Goal: Information Seeking & Learning: Learn about a topic

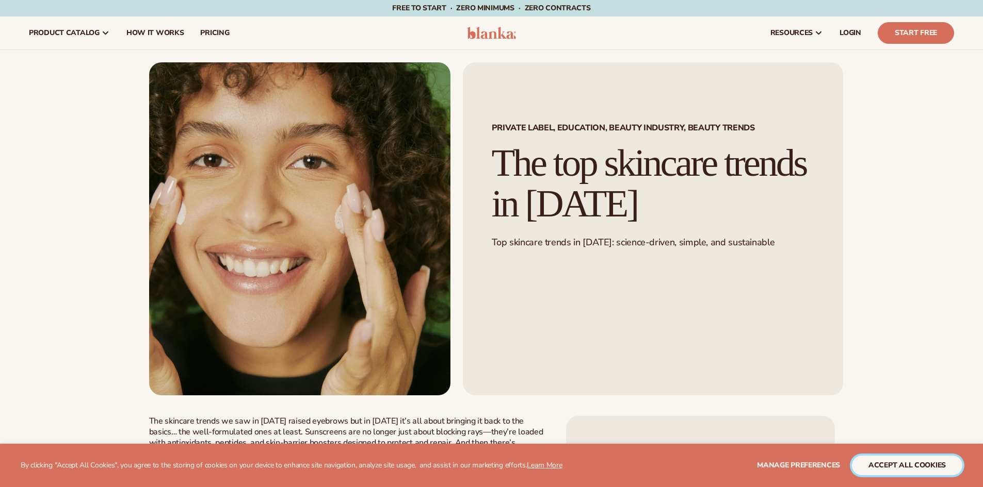
click at [899, 468] on button "accept all cookies" at bounding box center [907, 466] width 110 height 20
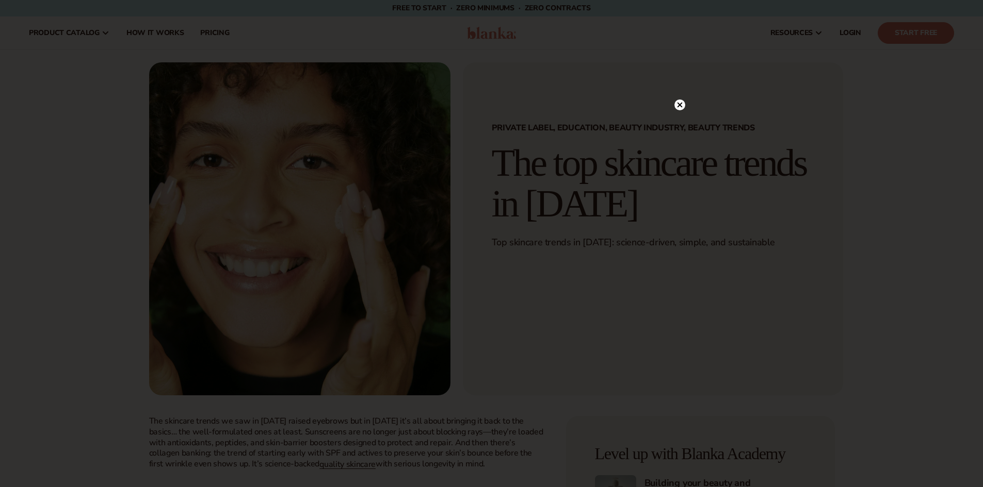
click at [676, 101] on circle at bounding box center [679, 105] width 11 height 11
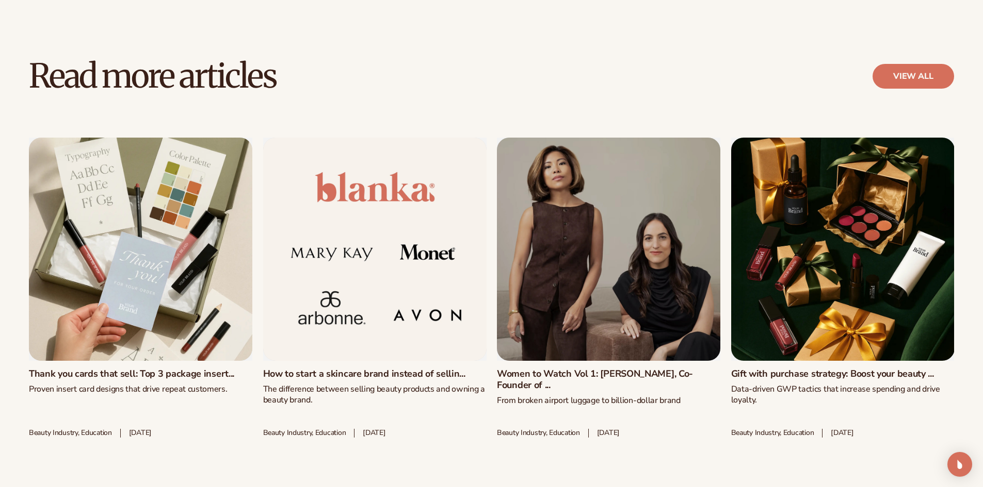
scroll to position [2734, 0]
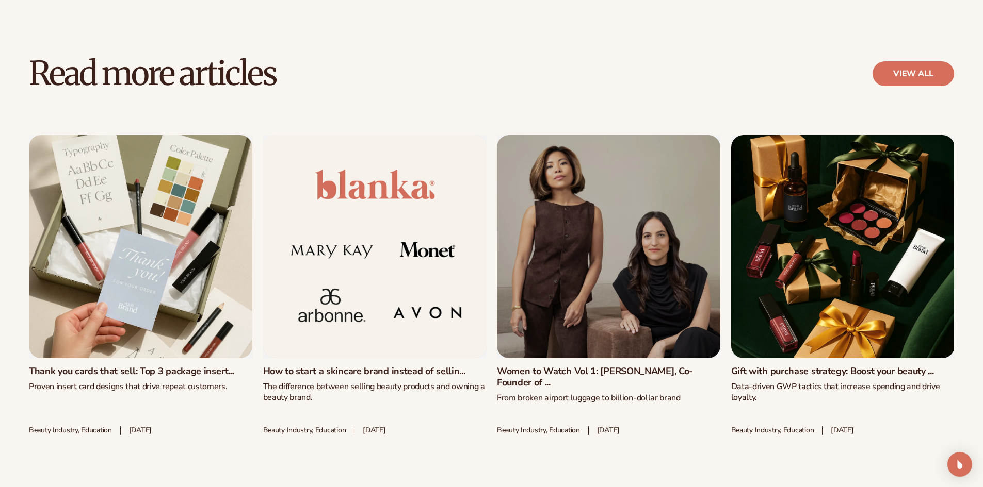
click at [111, 366] on link "Thank you cards that sell: Top 3 package insert..." at bounding box center [140, 371] width 223 height 11
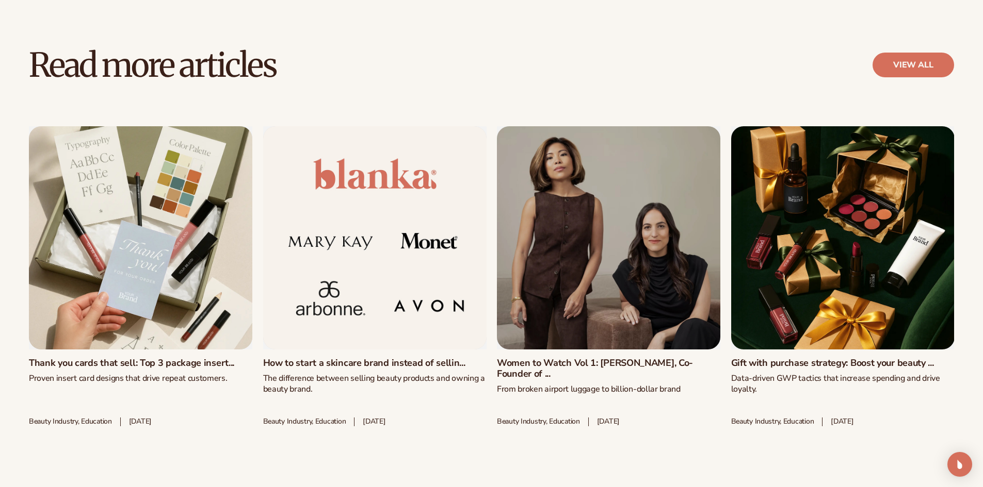
scroll to position [3301, 0]
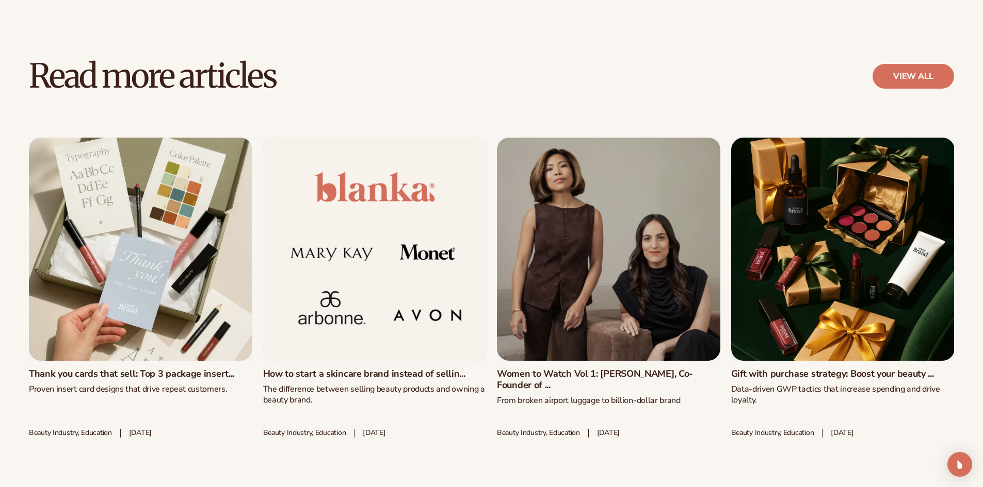
scroll to position [2734, 0]
